Goal: Task Accomplishment & Management: Manage account settings

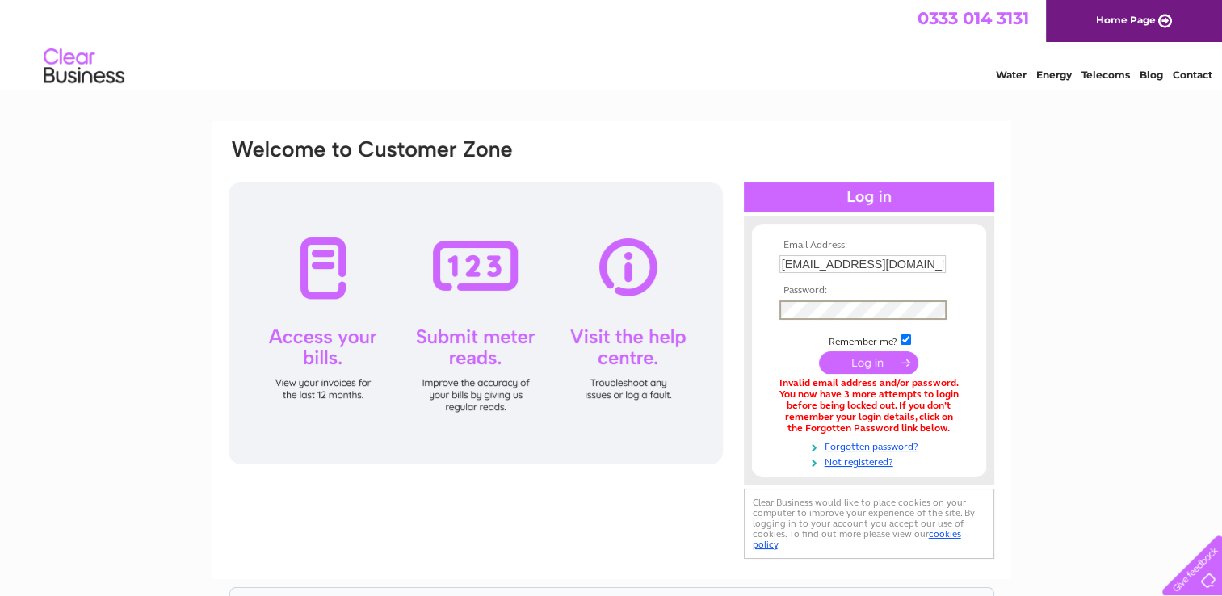
click at [874, 368] on input "submit" at bounding box center [868, 362] width 99 height 23
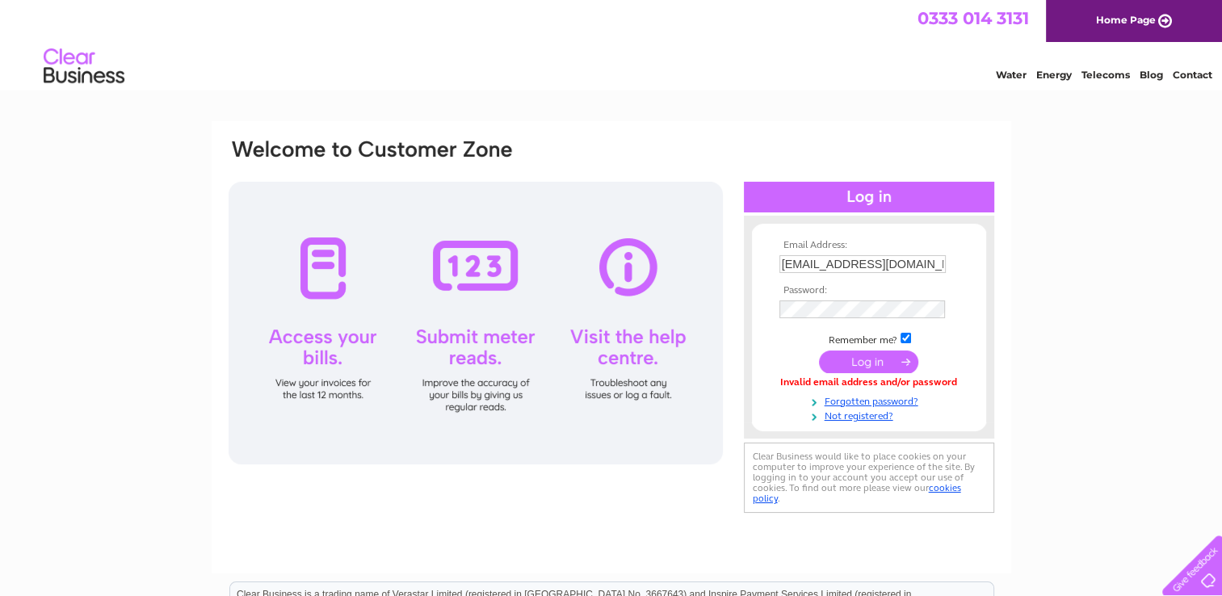
click at [855, 367] on input "submit" at bounding box center [868, 362] width 99 height 23
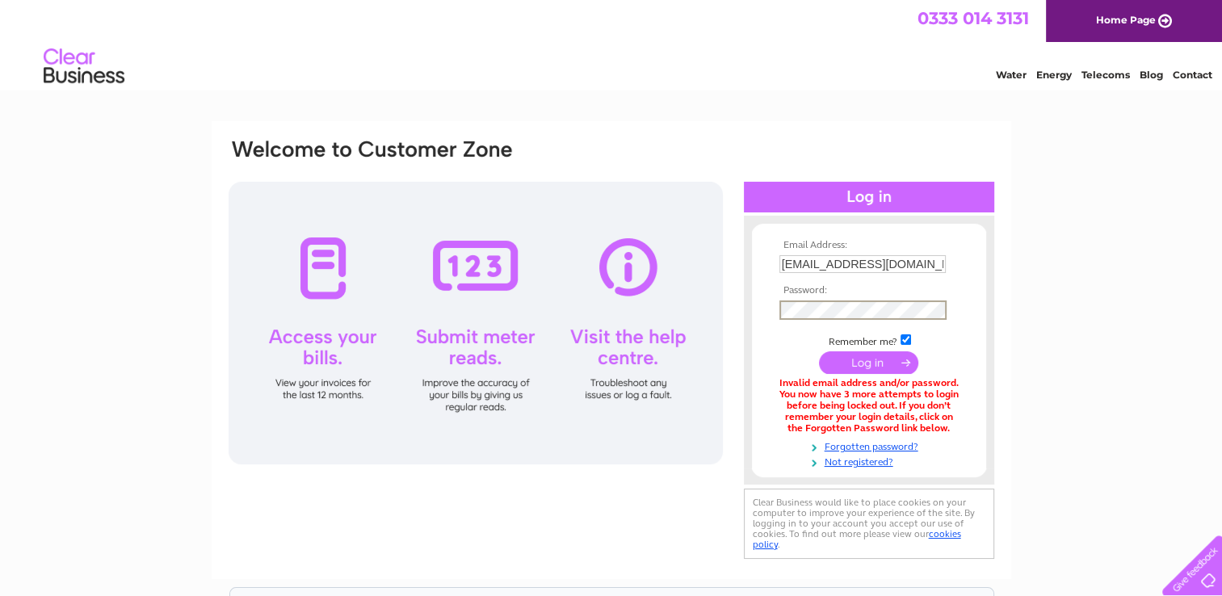
click at [819, 351] on input "submit" at bounding box center [868, 362] width 99 height 23
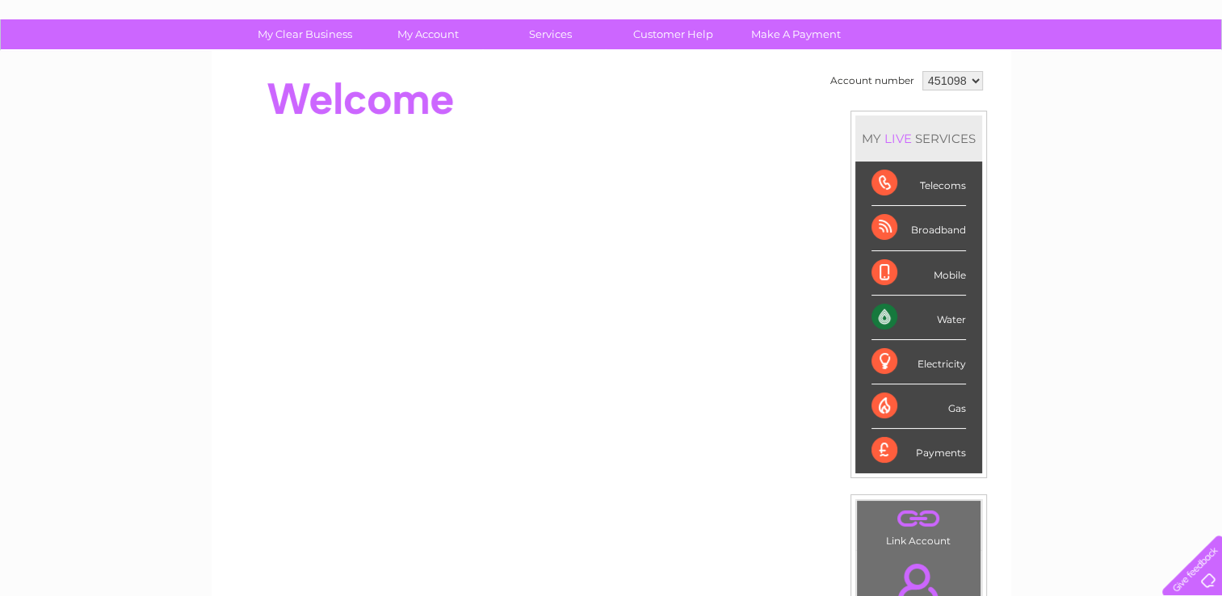
scroll to position [125, 0]
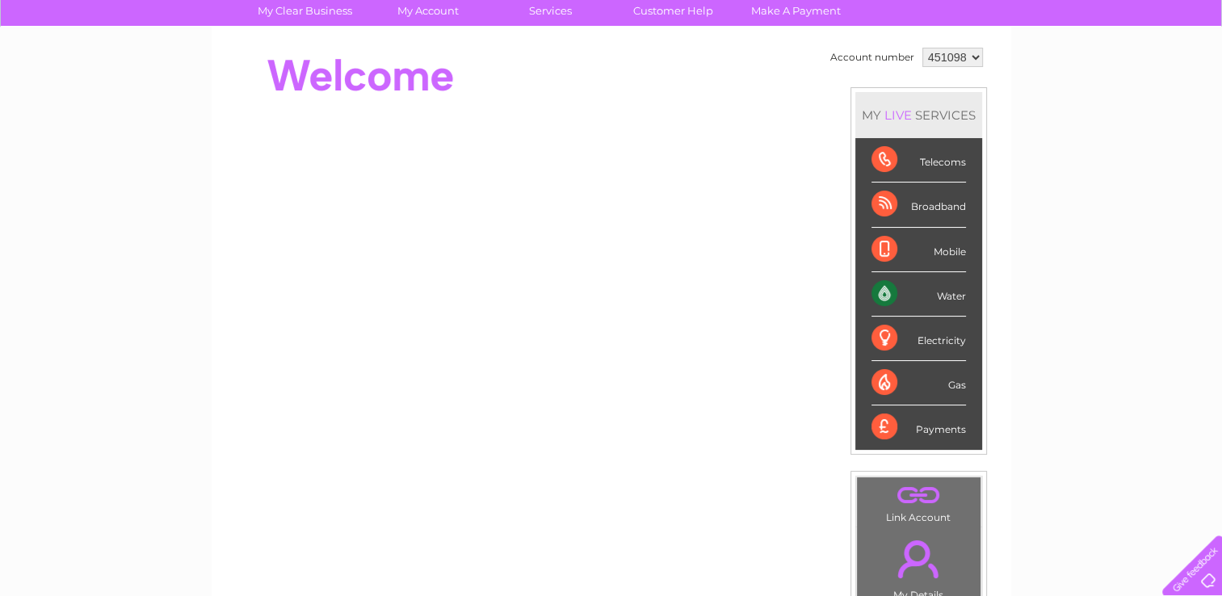
click at [946, 292] on div "Water" at bounding box center [919, 294] width 95 height 44
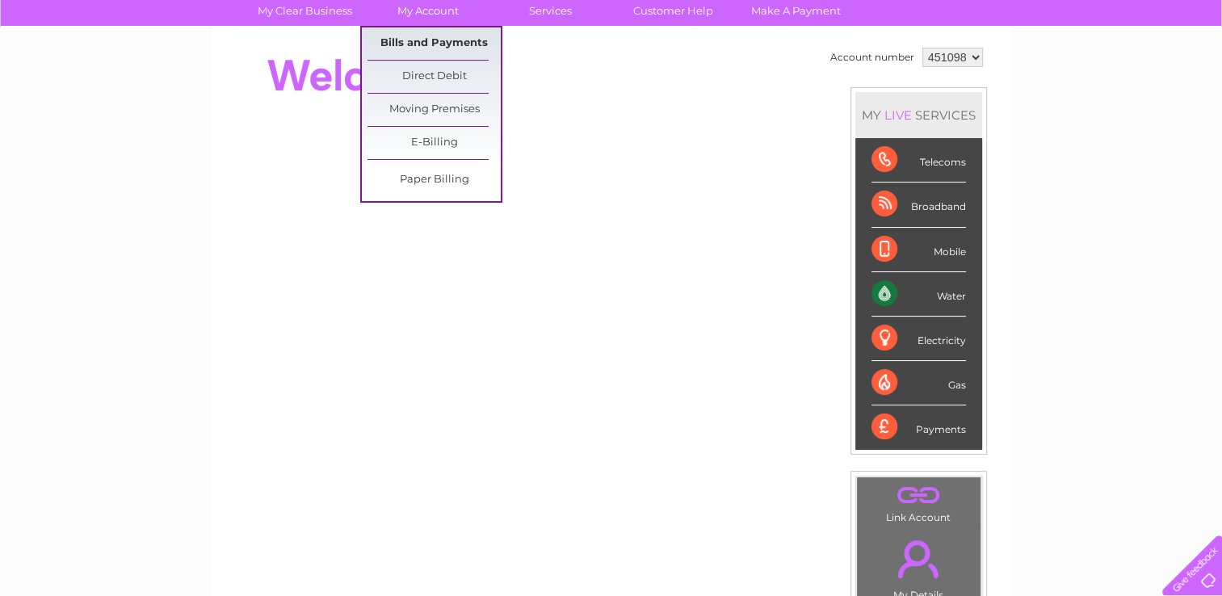
click at [420, 36] on link "Bills and Payments" at bounding box center [434, 43] width 133 height 32
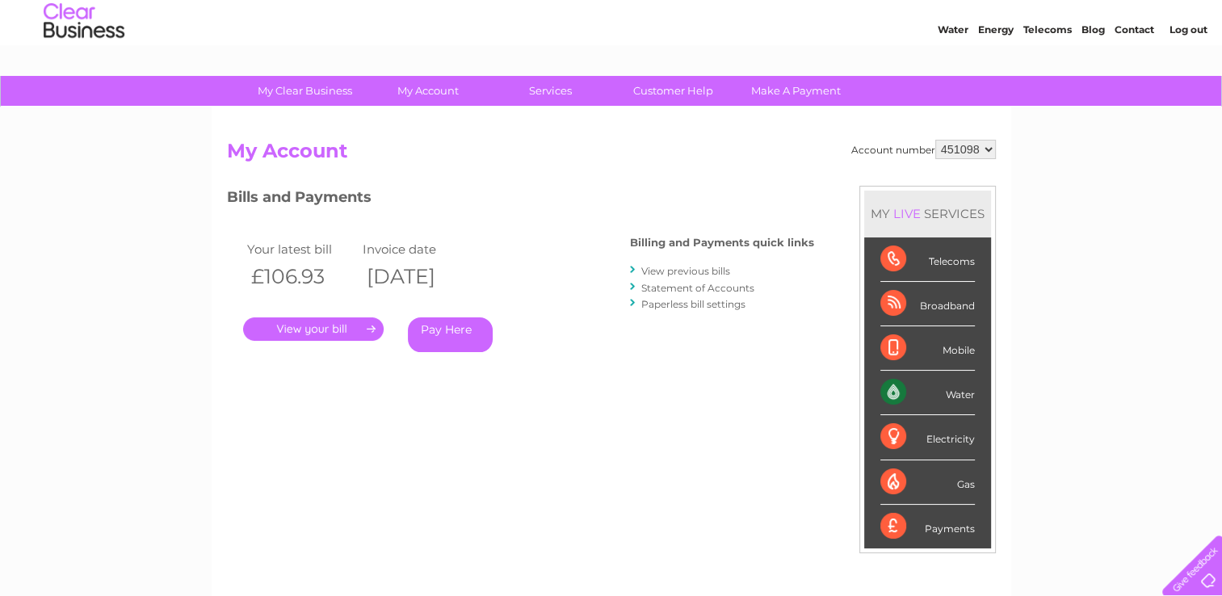
scroll to position [48, 0]
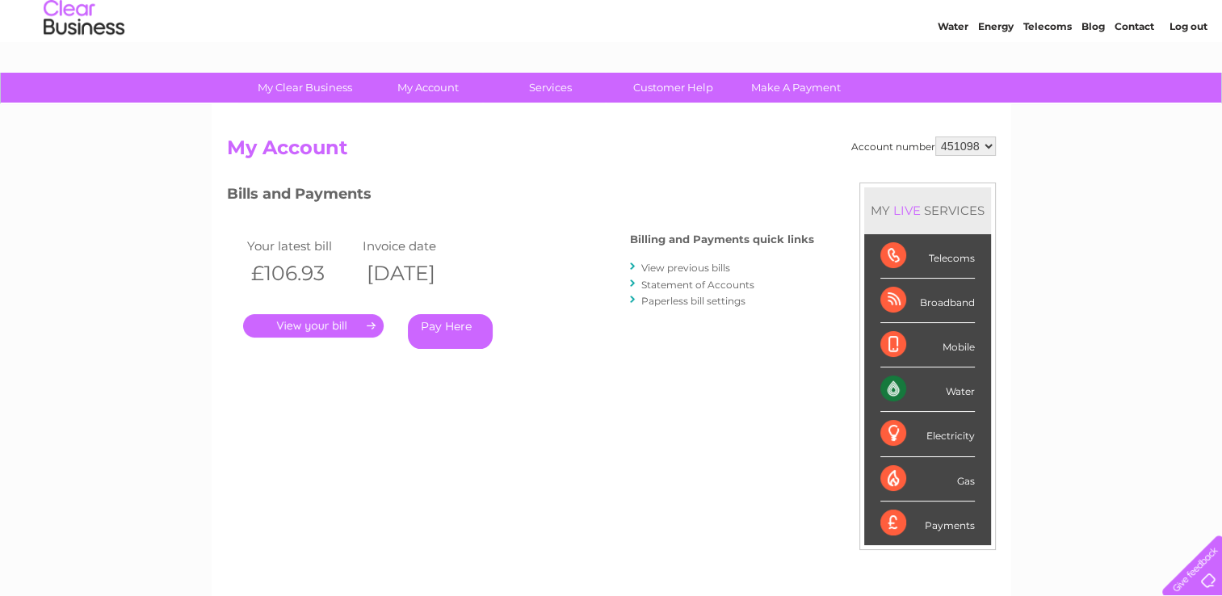
click at [366, 321] on link "." at bounding box center [313, 325] width 141 height 23
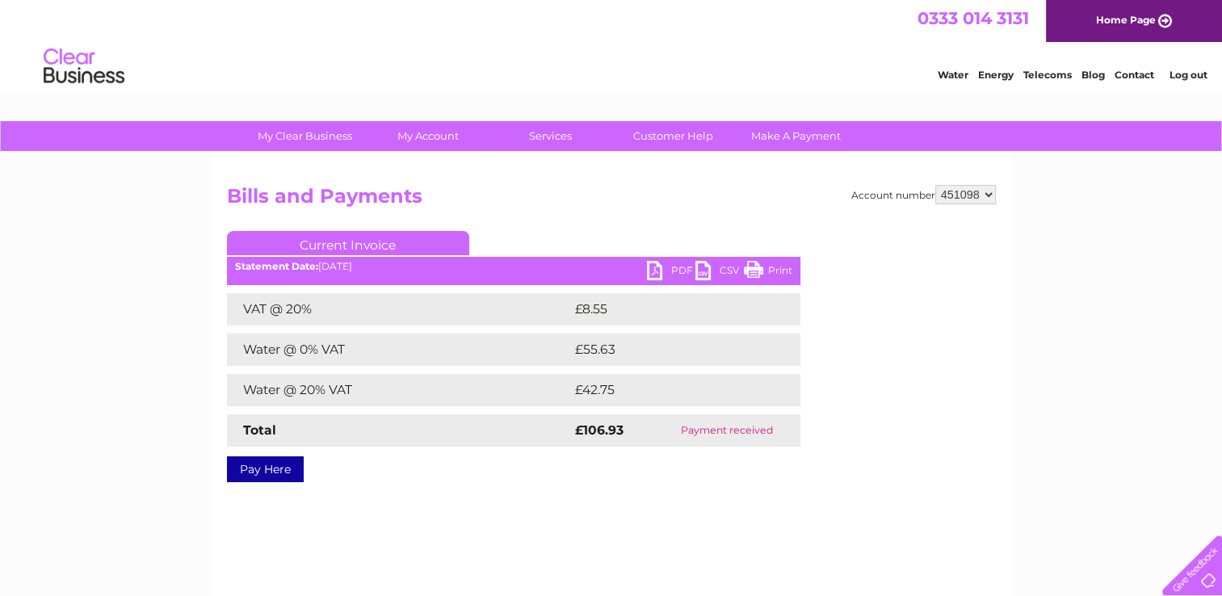
click at [674, 268] on link "PDF" at bounding box center [671, 272] width 48 height 23
